Goal: Navigation & Orientation: Find specific page/section

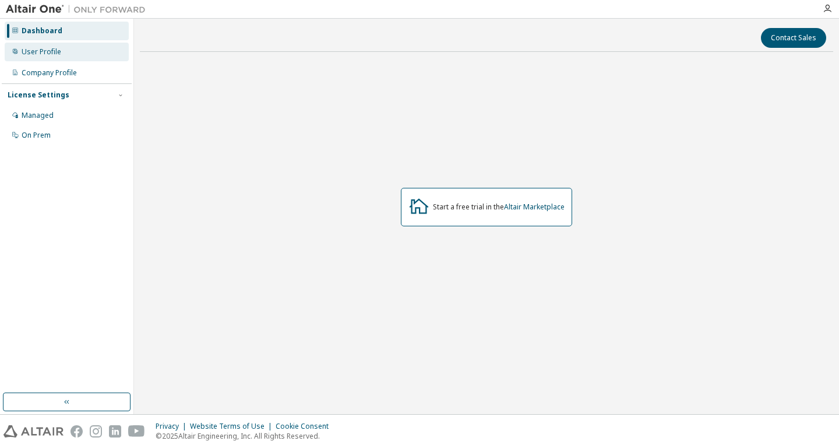
click at [57, 55] on div "User Profile" at bounding box center [42, 51] width 40 height 9
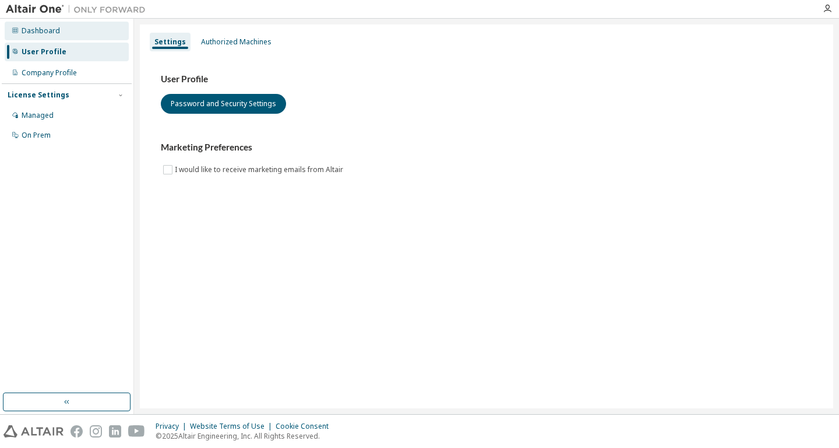
click at [36, 36] on div "Dashboard" at bounding box center [67, 31] width 124 height 19
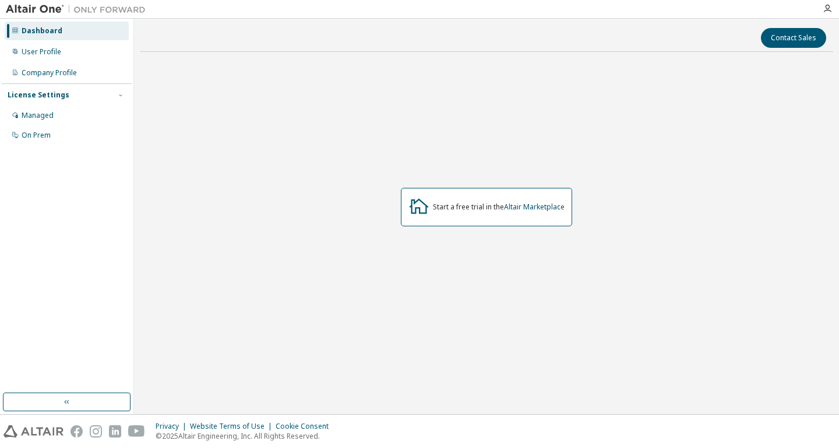
click at [489, 208] on div "Start a free trial in the Altair Marketplace" at bounding box center [499, 206] width 132 height 9
click at [798, 39] on button "Contact Sales" at bounding box center [793, 38] width 65 height 20
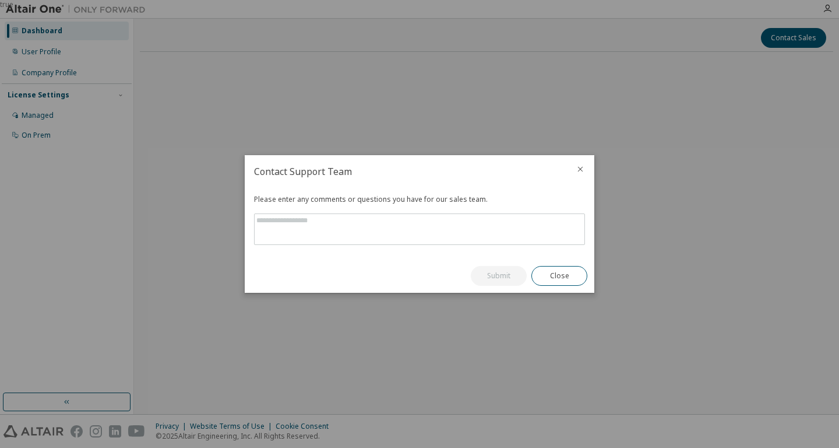
click at [583, 173] on icon "close" at bounding box center [580, 168] width 9 height 9
